Goal: Find specific page/section: Find specific page/section

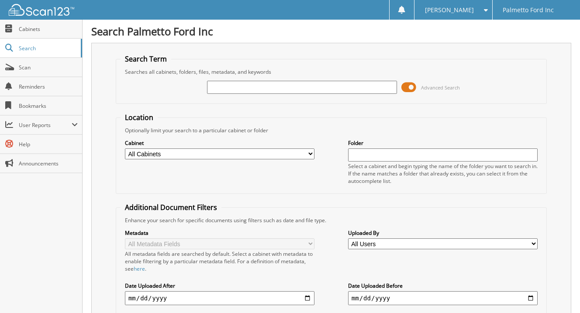
click at [62, 188] on div "Close Cabinets Search Scan Reminders Bookmarks User Reports" at bounding box center [41, 166] width 83 height 293
click at [259, 88] on input "text" at bounding box center [302, 87] width 190 height 13
type input "594316"
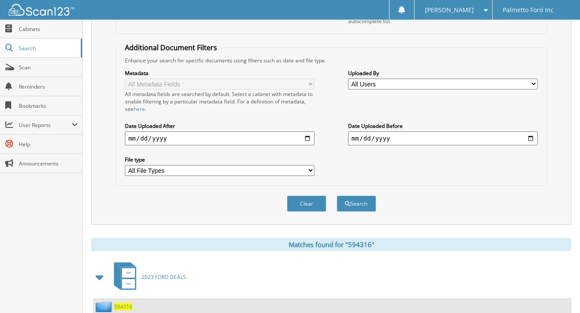
scroll to position [190, 0]
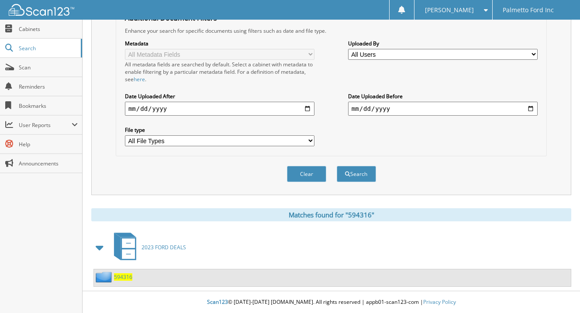
click at [122, 276] on span "594316" at bounding box center [123, 276] width 18 height 7
